Goal: Task Accomplishment & Management: Use online tool/utility

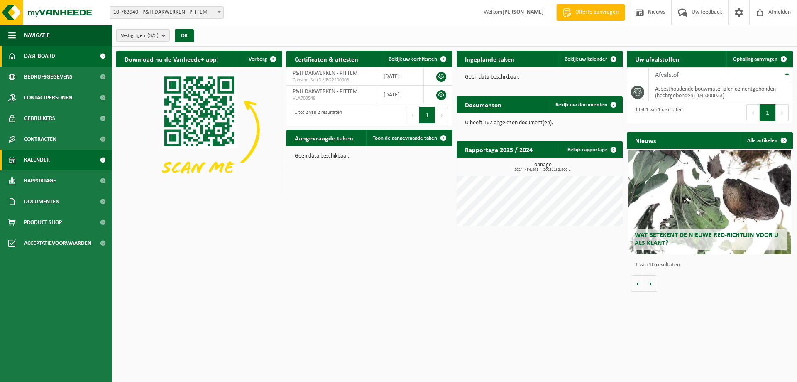
click at [56, 160] on link "Kalender" at bounding box center [56, 160] width 112 height 21
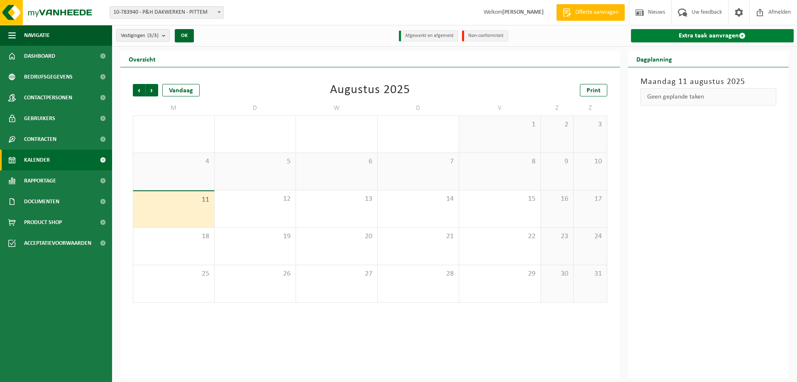
click at [735, 39] on link "Extra taak aanvragen" at bounding box center [712, 35] width 163 height 13
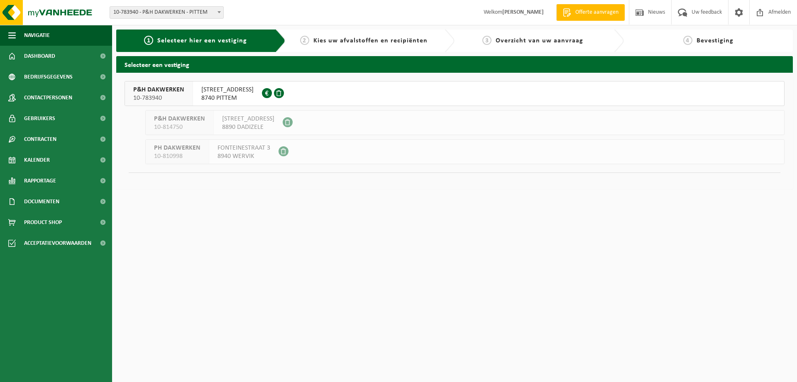
click at [304, 88] on button "P&H DAKWERKEN 10-783940 BRUGSESTEENWEG 71 8740 PITTEM 0629.889.987" at bounding box center [455, 93] width 660 height 25
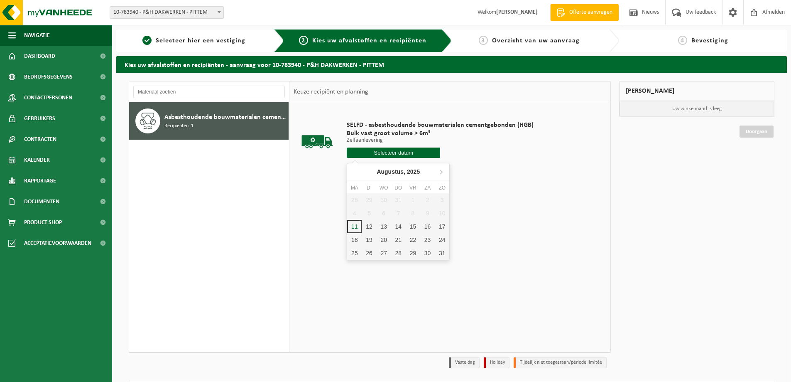
click at [381, 153] on input "text" at bounding box center [393, 152] width 93 height 10
click at [350, 223] on div "11" at bounding box center [354, 226] width 15 height 13
type input "Van 2025-08-11"
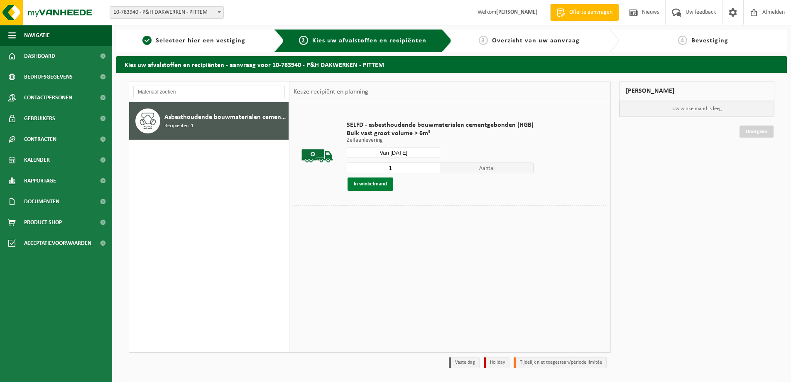
click at [365, 184] on button "In winkelmand" at bounding box center [371, 183] width 46 height 13
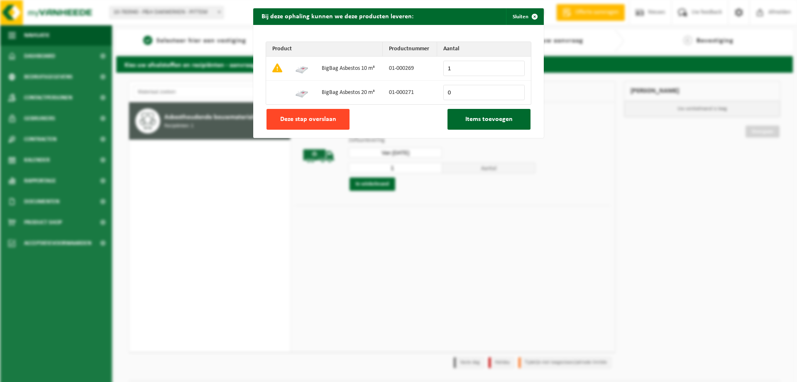
click at [327, 118] on span "Deze stap overslaan" at bounding box center [308, 119] width 56 height 7
type input "0"
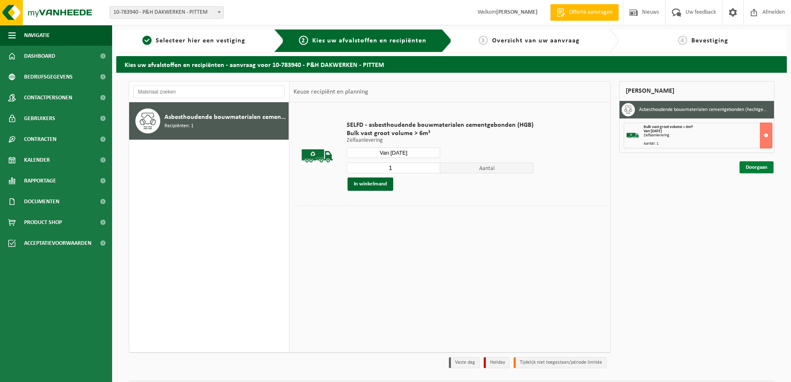
click at [760, 165] on link "Doorgaan" at bounding box center [757, 167] width 34 height 12
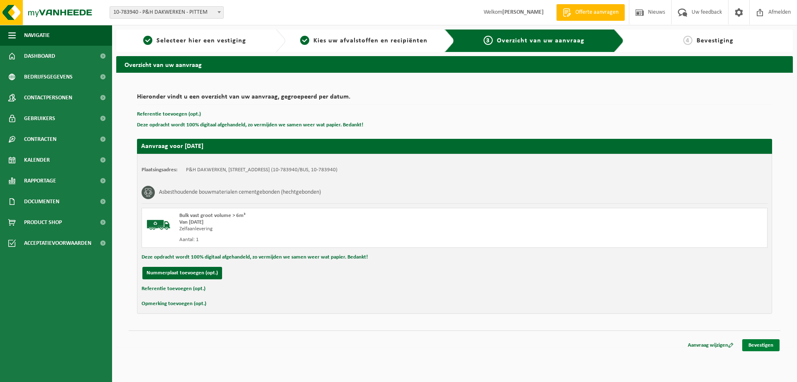
click at [763, 344] on link "Bevestigen" at bounding box center [761, 345] width 37 height 12
